Goal: Information Seeking & Learning: Learn about a topic

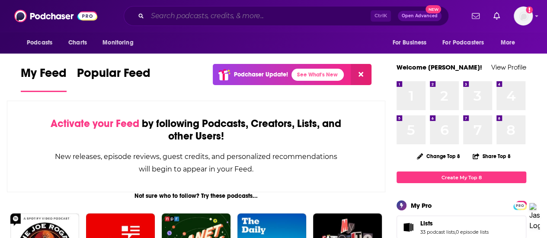
click at [193, 13] on input "Search podcasts, credits, & more..." at bounding box center [259, 16] width 223 height 14
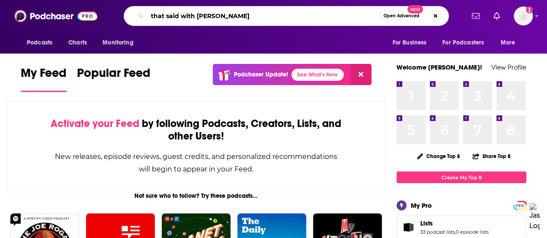
type input "that said with [PERSON_NAME]"
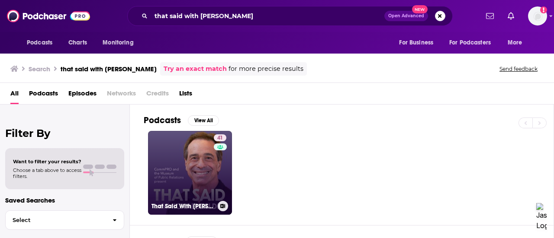
click at [190, 189] on link "41 That Said With [PERSON_NAME]" at bounding box center [190, 173] width 84 height 84
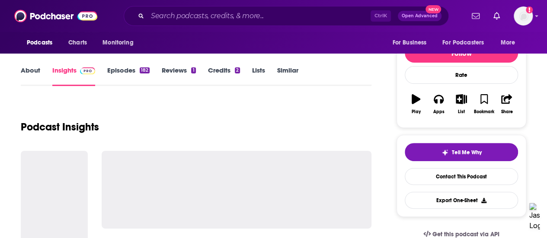
scroll to position [130, 0]
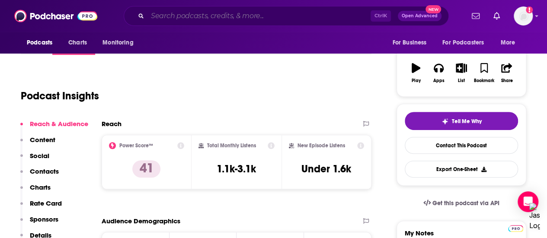
click at [182, 14] on input "Search podcasts, credits, & more..." at bounding box center [259, 16] width 223 height 14
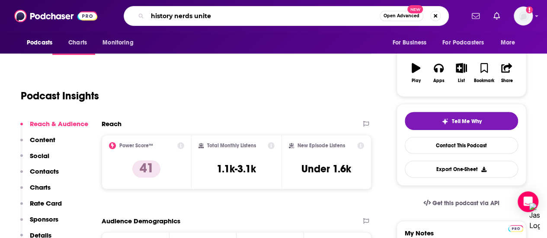
type input "history nerds united"
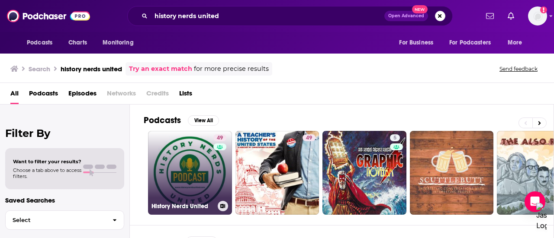
click at [167, 150] on link "49 History Nerds United" at bounding box center [190, 173] width 84 height 84
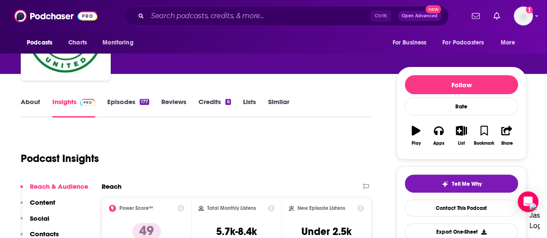
scroll to position [130, 0]
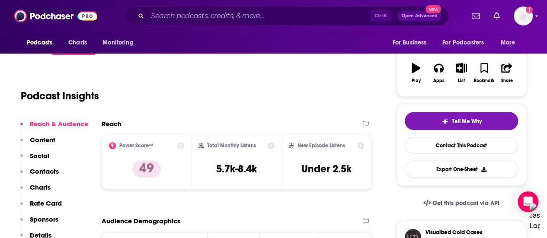
drag, startPoint x: 174, startPoint y: 5, endPoint x: 174, endPoint y: 15, distance: 10.0
click at [174, 5] on div "Podcasts Charts Monitoring Ctrl K Open Advanced New For Business For Podcasters…" at bounding box center [273, 16] width 547 height 32
click at [175, 18] on input "Search podcasts, credits, & more..." at bounding box center [259, 16] width 223 height 14
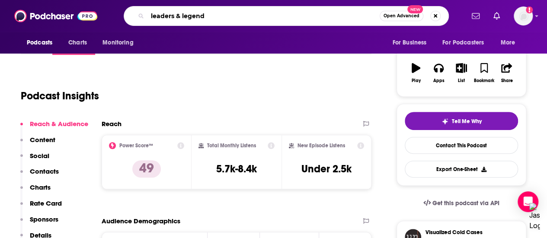
type input "leaders & legends"
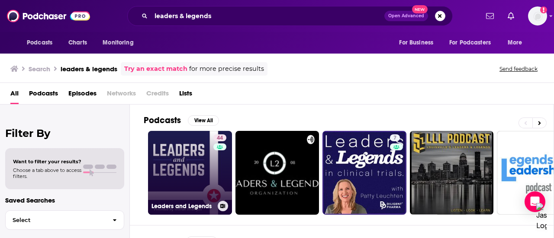
click at [217, 164] on div "44" at bounding box center [220, 168] width 15 height 67
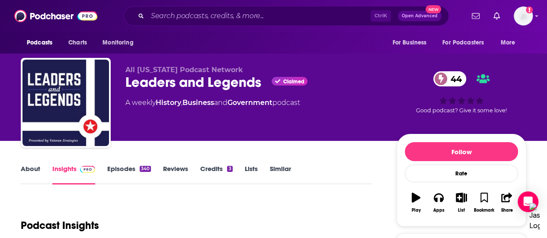
scroll to position [173, 0]
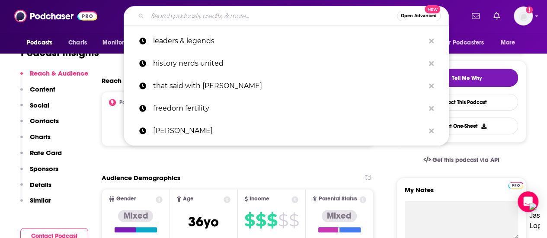
click at [189, 16] on input "Search podcasts, credits, & more..." at bounding box center [273, 16] width 250 height 14
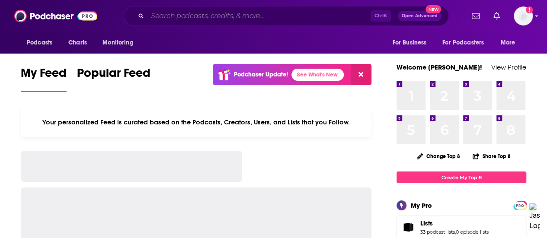
click at [183, 13] on input "Search podcasts, credits, & more..." at bounding box center [259, 16] width 223 height 14
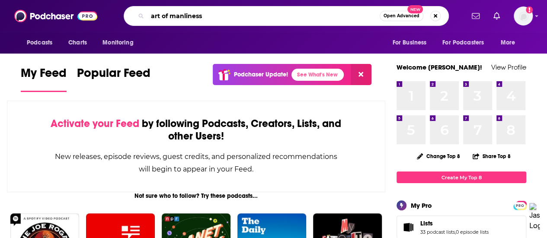
type input "art of manliness"
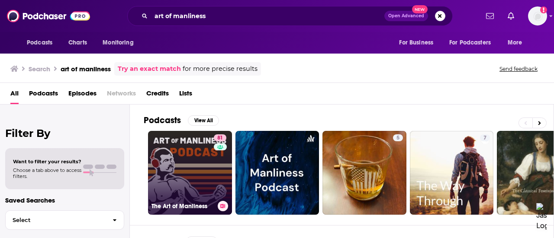
click at [215, 160] on div "81" at bounding box center [221, 168] width 15 height 67
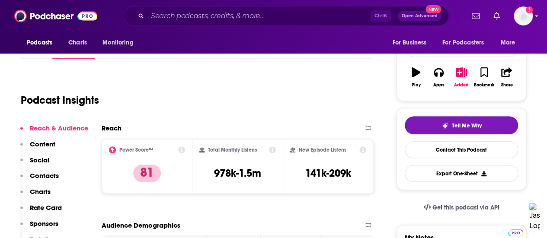
scroll to position [130, 0]
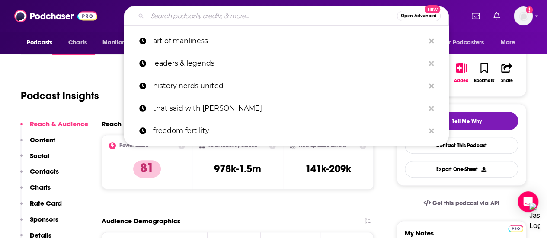
click at [215, 19] on input "Search podcasts, credits, & more..." at bounding box center [273, 16] width 250 height 14
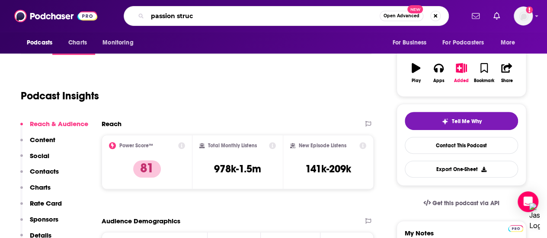
type input "passion struck"
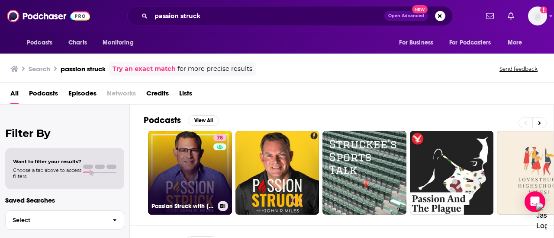
click at [206, 172] on link "78 Passion Struck with John R. Miles" at bounding box center [190, 173] width 84 height 84
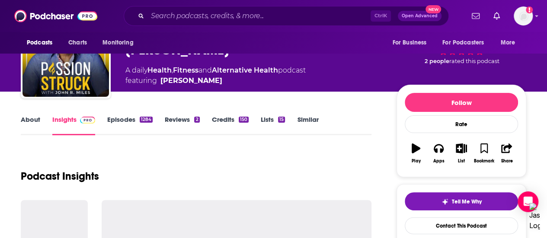
scroll to position [130, 0]
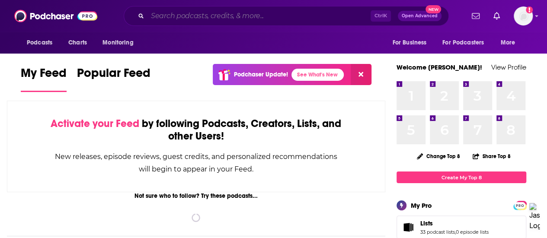
click at [188, 14] on input "Search podcasts, credits, & more..." at bounding box center [259, 16] width 223 height 14
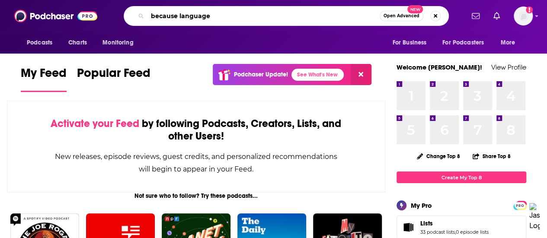
type input "because language"
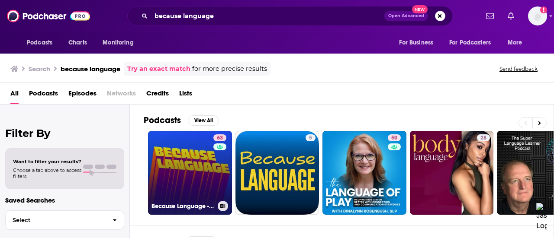
click at [198, 162] on link "63 Because Language - a podcast about linguistics, the science of language." at bounding box center [190, 173] width 84 height 84
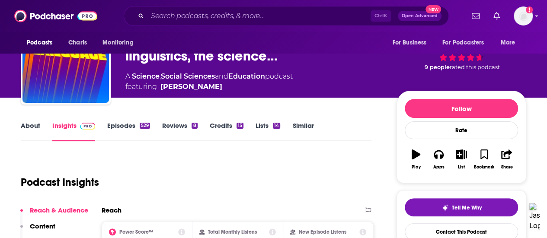
scroll to position [87, 0]
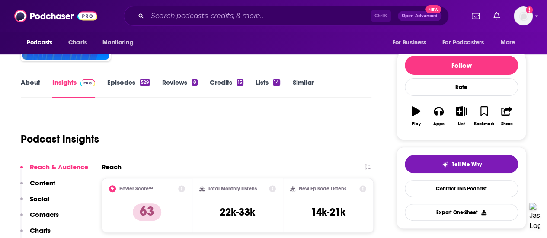
click at [37, 81] on link "About" at bounding box center [30, 88] width 19 height 20
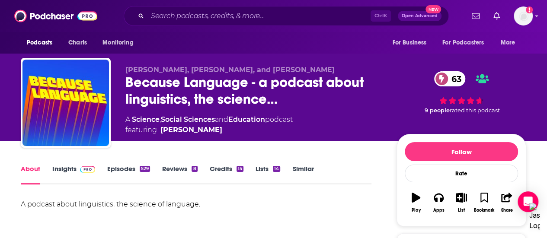
click at [61, 170] on link "Insights" at bounding box center [73, 175] width 43 height 20
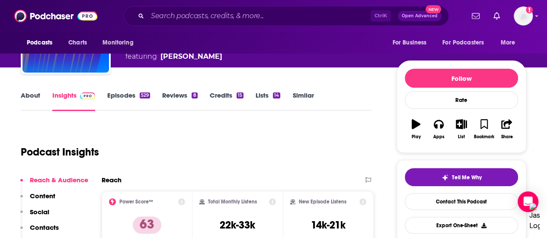
scroll to position [130, 0]
